Goal: Information Seeking & Learning: Learn about a topic

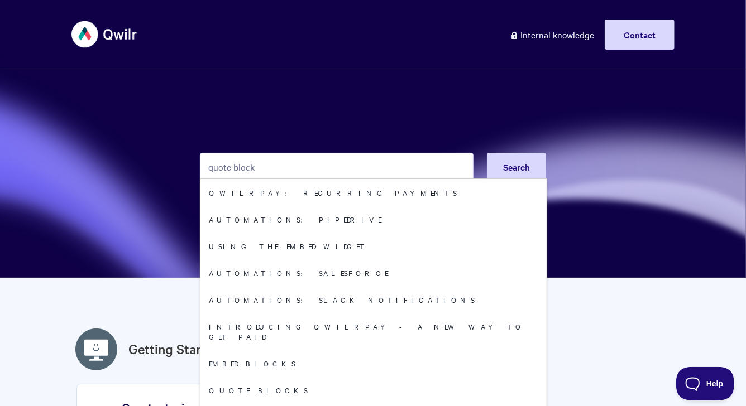
type input "quote block"
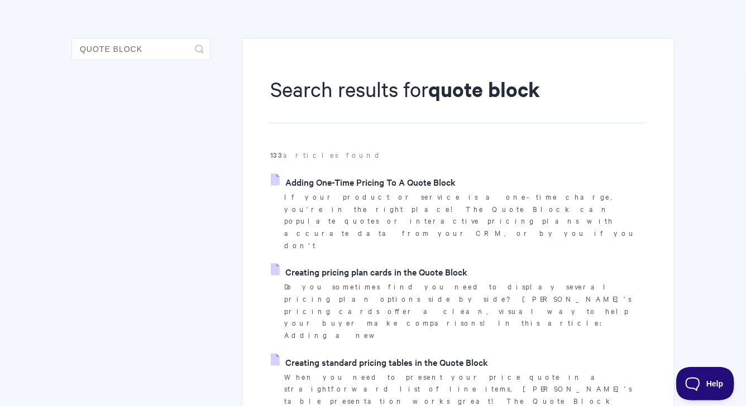
scroll to position [147, 0]
